Goal: Information Seeking & Learning: Check status

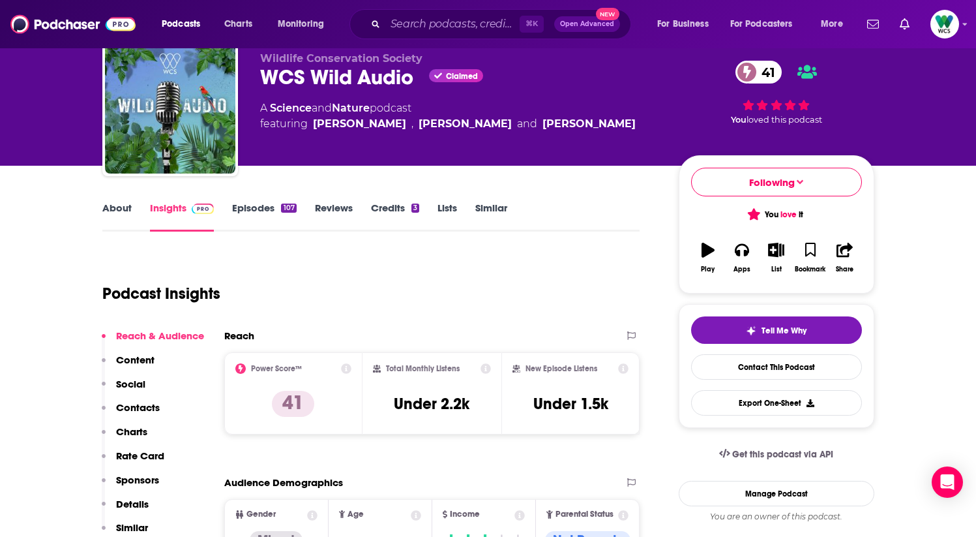
scroll to position [38, 0]
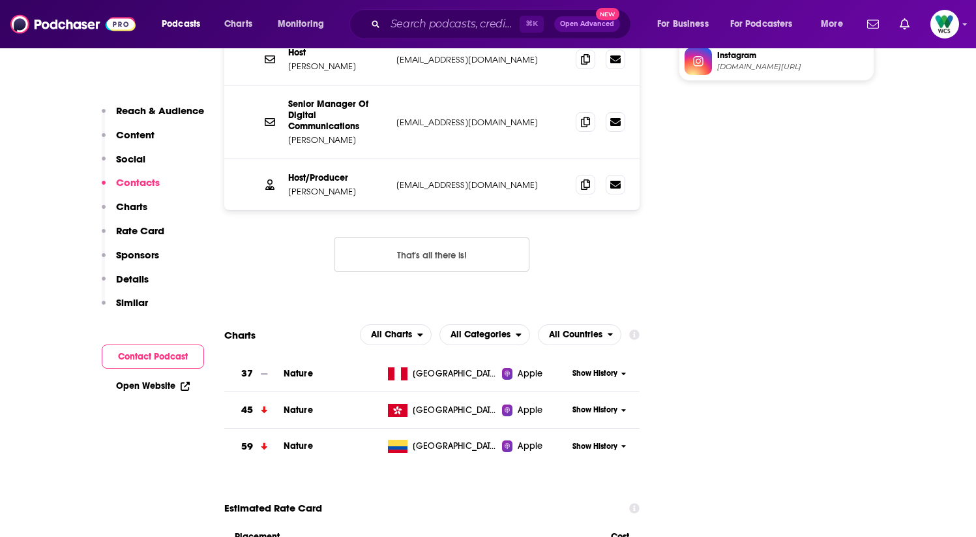
scroll to position [1503, 0]
